Goal: Task Accomplishment & Management: Use online tool/utility

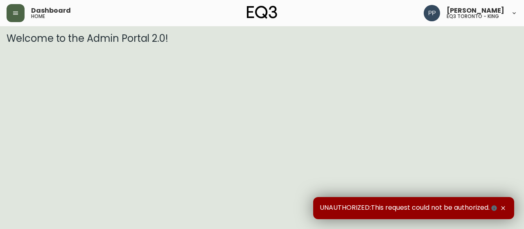
click at [11, 16] on button "button" at bounding box center [16, 13] width 18 height 18
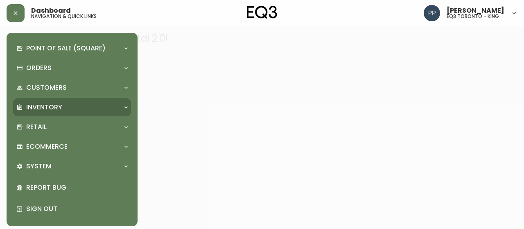
click at [54, 106] on p "Inventory" at bounding box center [44, 107] width 36 height 9
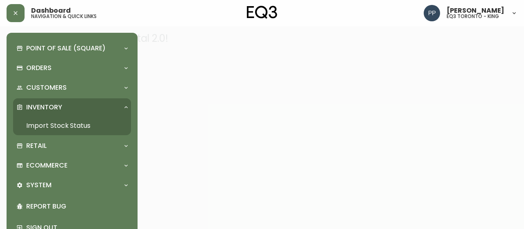
click at [80, 126] on link "Import Stock Status" at bounding box center [72, 125] width 118 height 19
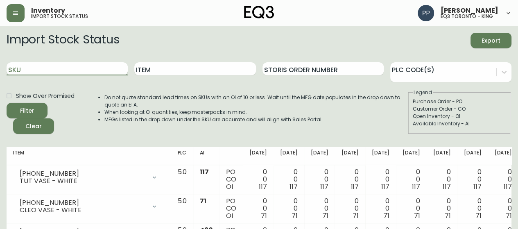
click at [79, 69] on input "SKU" at bounding box center [67, 68] width 121 height 13
paste input "3140-9045-7"
type input "3140-9045-7"
click at [22, 109] on icon "submit" at bounding box center [23, 109] width 9 height 9
